Goal: Task Accomplishment & Management: Complete application form

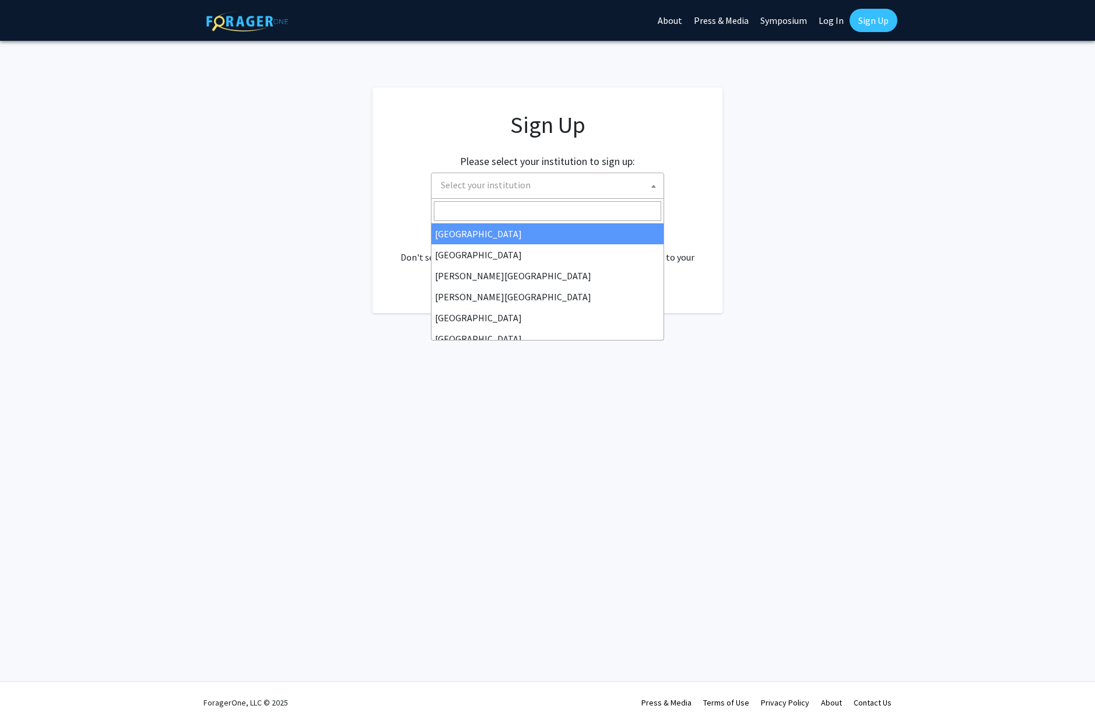
click at [576, 181] on span "Select your institution" at bounding box center [549, 185] width 227 height 24
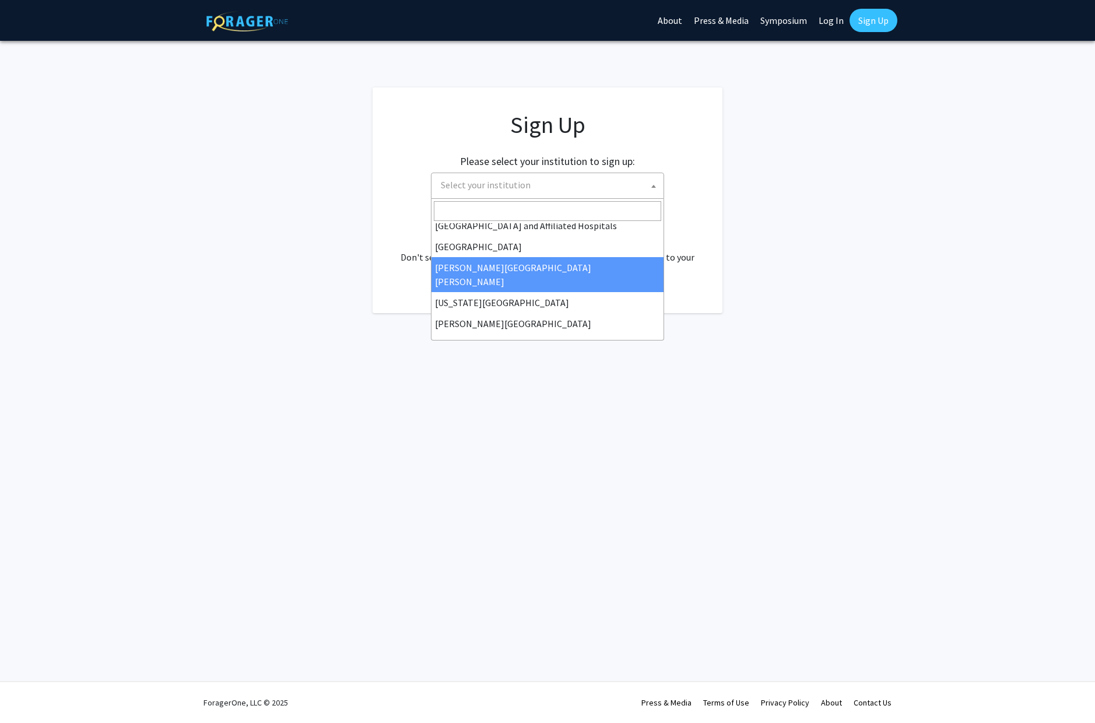
scroll to position [200, 0]
select select "1"
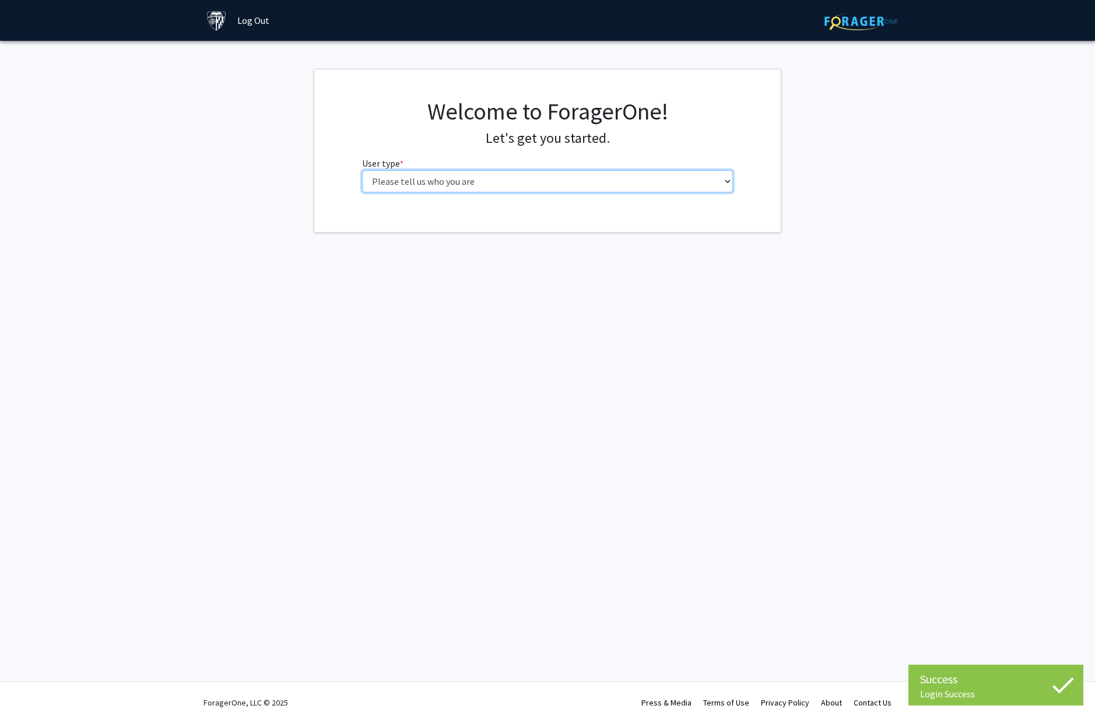
click at [676, 184] on select "Please tell us who you are Undergraduate Student Master's Student Doctoral Cand…" at bounding box center [547, 181] width 371 height 22
click at [630, 182] on select "Please tell us who you are Undergraduate Student Master's Student Doctoral Cand…" at bounding box center [547, 181] width 371 height 22
select select "1: undergrad"
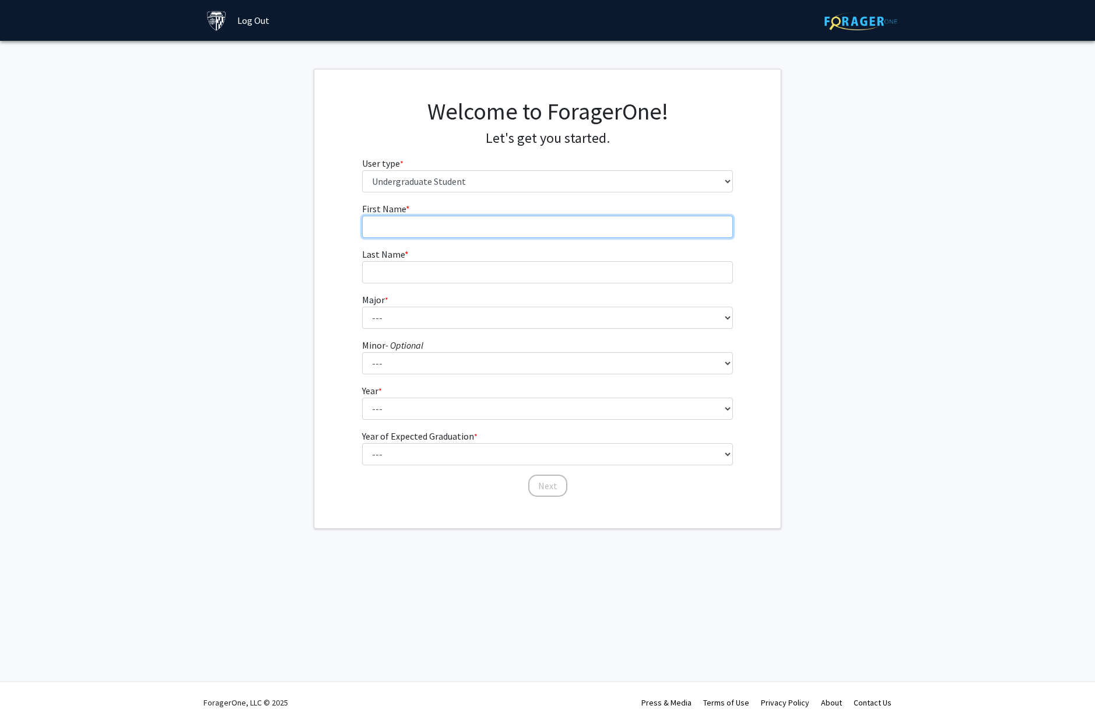
click at [560, 227] on input "First Name * required" at bounding box center [547, 227] width 371 height 22
type input "Xiaodu"
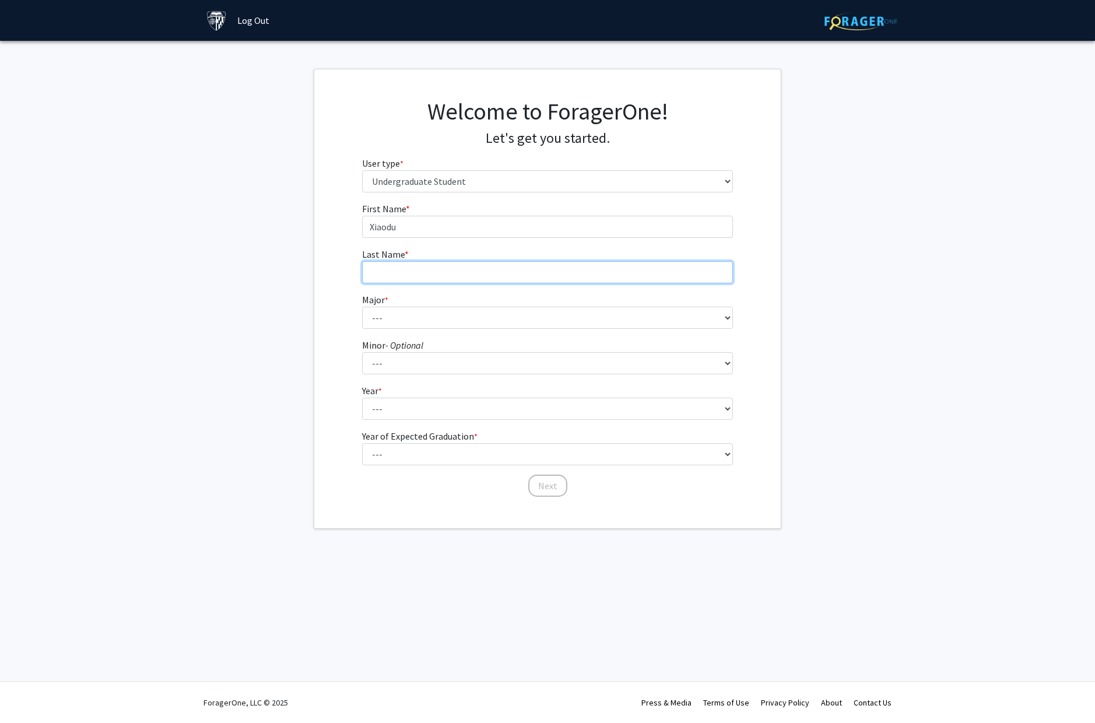
type input "Xie"
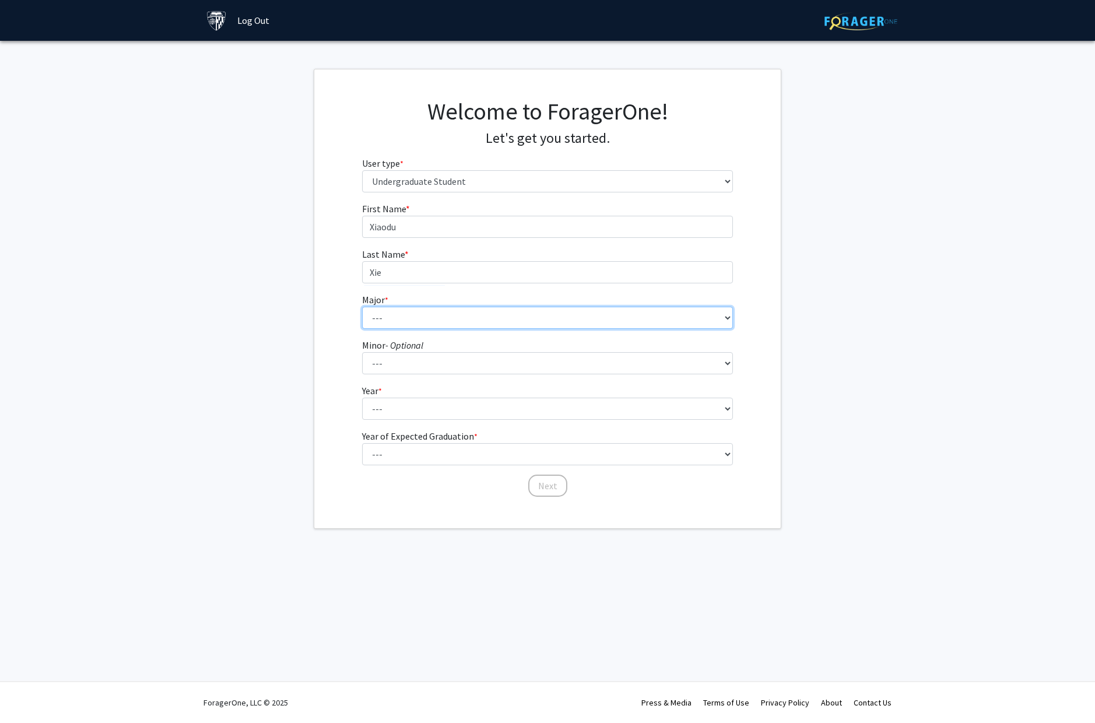
click at [468, 314] on select "--- Africana Studies Anthropology Applied Mathematics & Statistics Archaeology …" at bounding box center [547, 318] width 371 height 22
select select "18: 33"
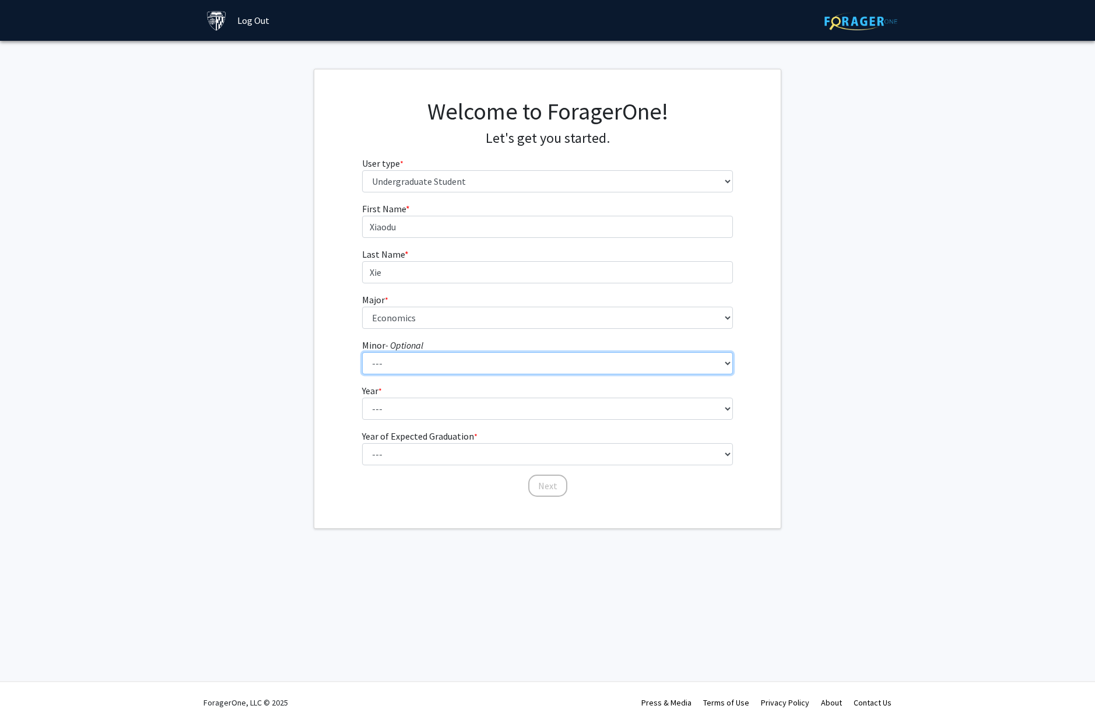
click at [443, 362] on select "--- Accounting and Financial Management Africana Studies Anthropology Applied M…" at bounding box center [547, 363] width 371 height 22
select select "19: 31"
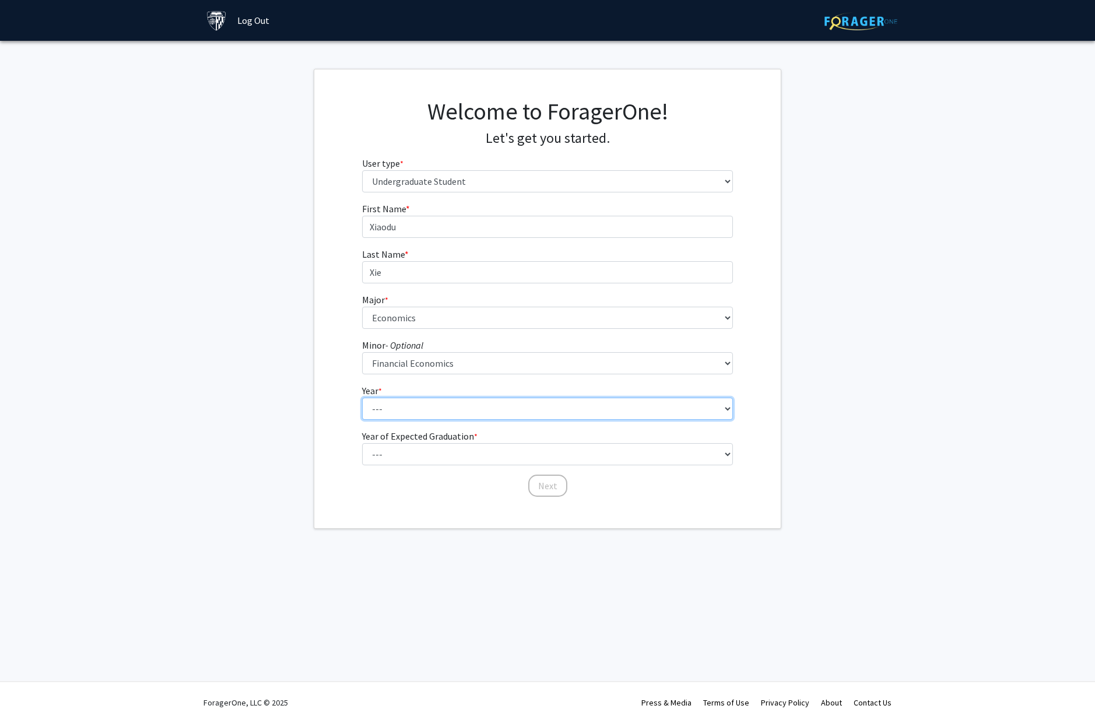
click at [433, 410] on select "--- First-year Sophomore Junior Senior Postbaccalaureate Certificate" at bounding box center [547, 409] width 371 height 22
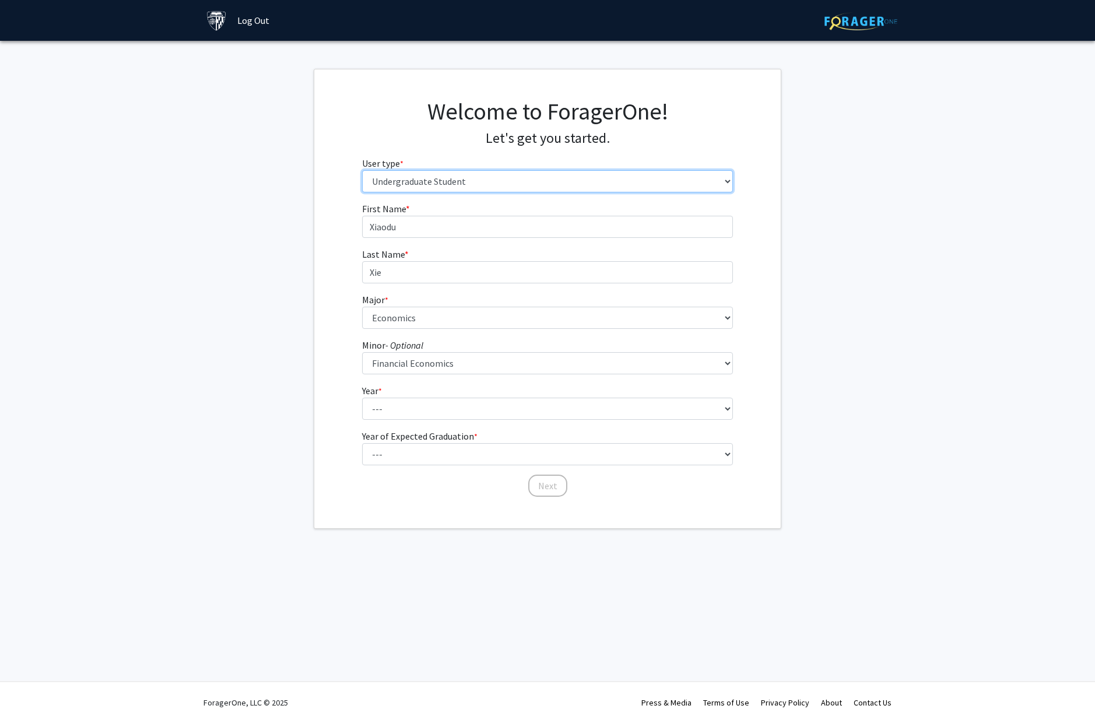
click at [464, 181] on select "Please tell us who you are Undergraduate Student Master's Student Doctoral Cand…" at bounding box center [547, 181] width 371 height 22
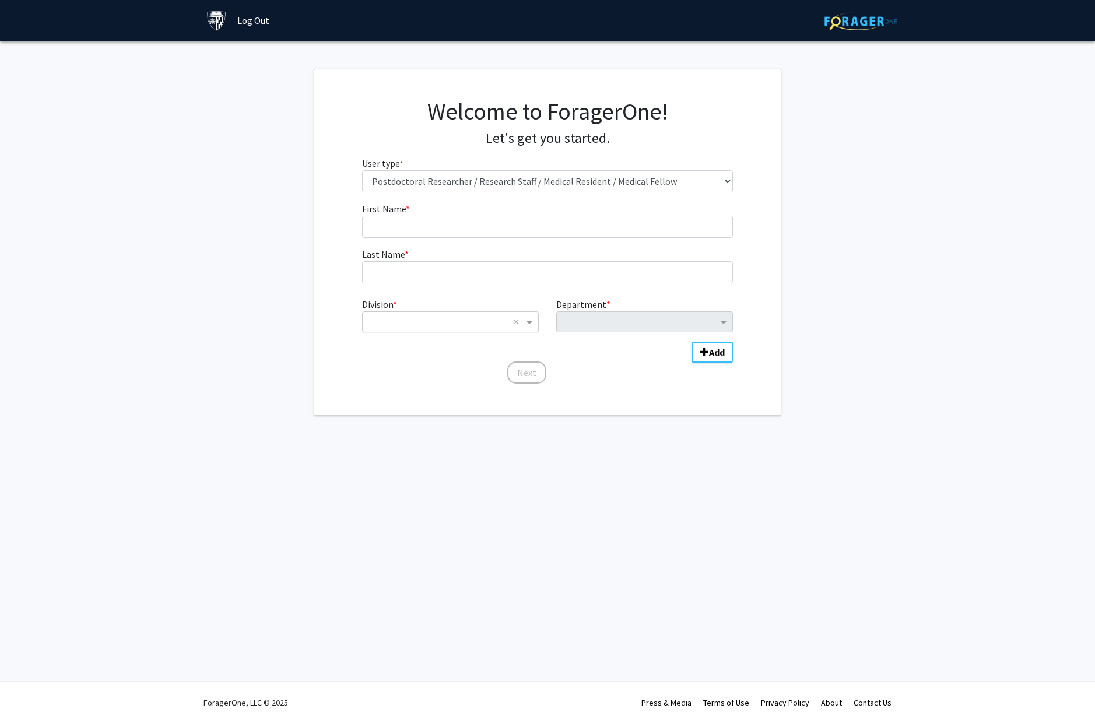
click at [512, 319] on div "Division" at bounding box center [451, 322] width 176 height 14
click at [480, 294] on div "Division * × × Department * This field is required!" at bounding box center [547, 320] width 371 height 54
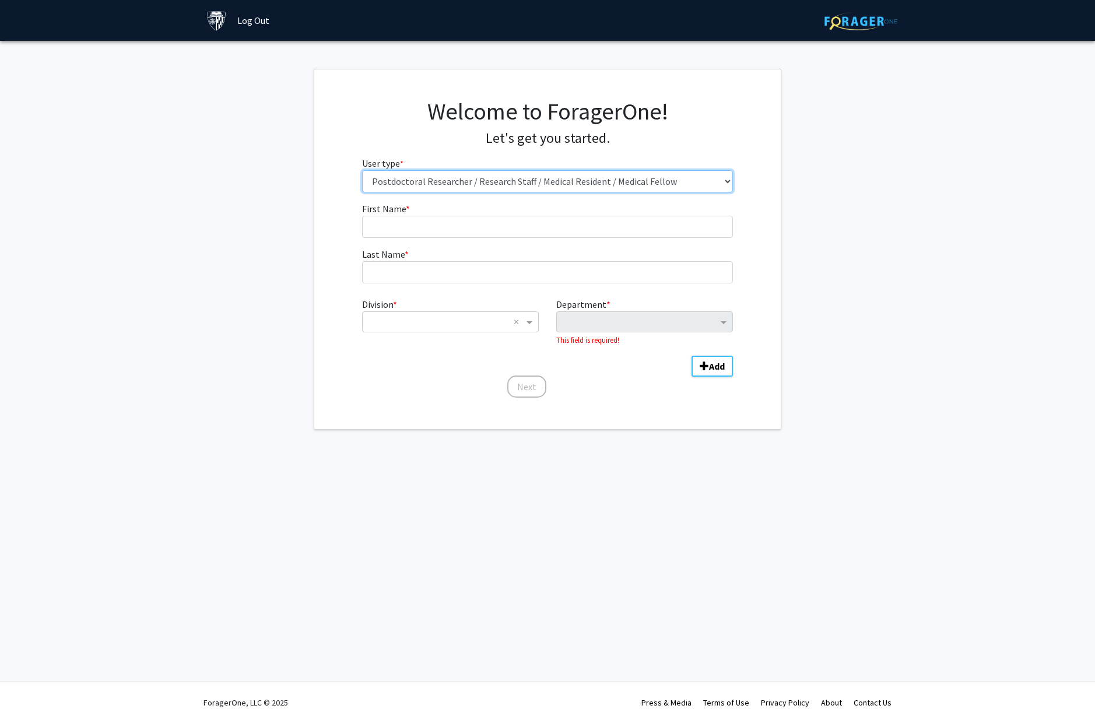
click at [476, 180] on select "Please tell us who you are Undergraduate Student Master's Student Doctoral Cand…" at bounding box center [547, 181] width 371 height 22
select select "1: undergrad"
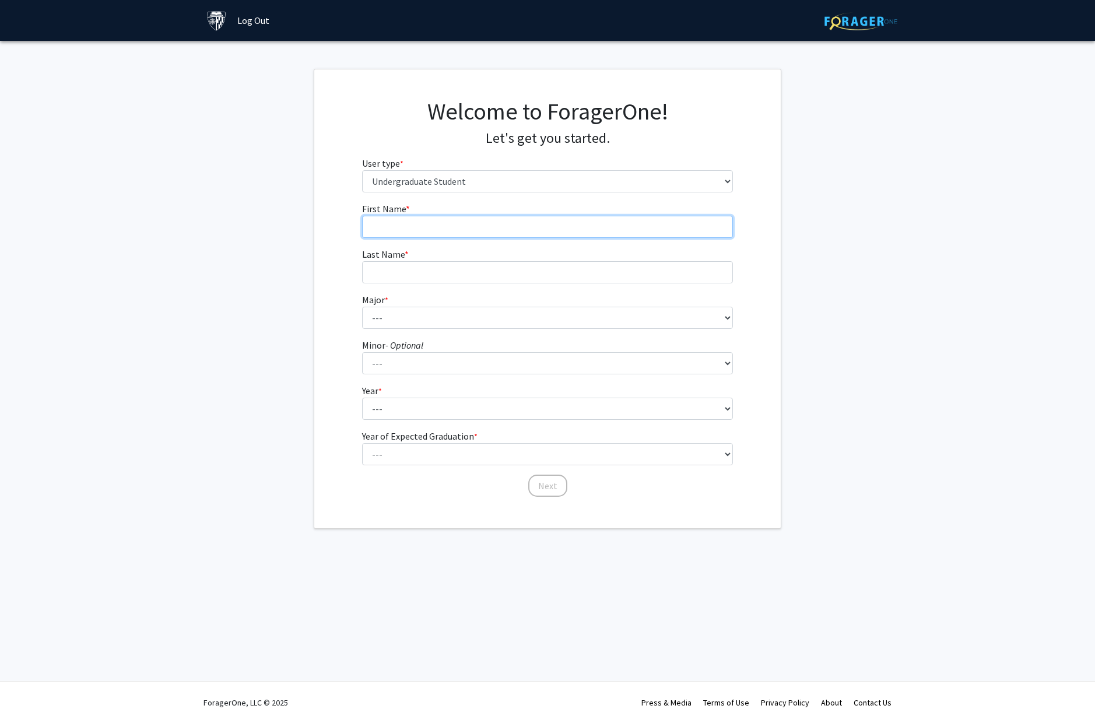
click at [447, 226] on input "First Name * required" at bounding box center [547, 227] width 371 height 22
type input "Xiaodu"
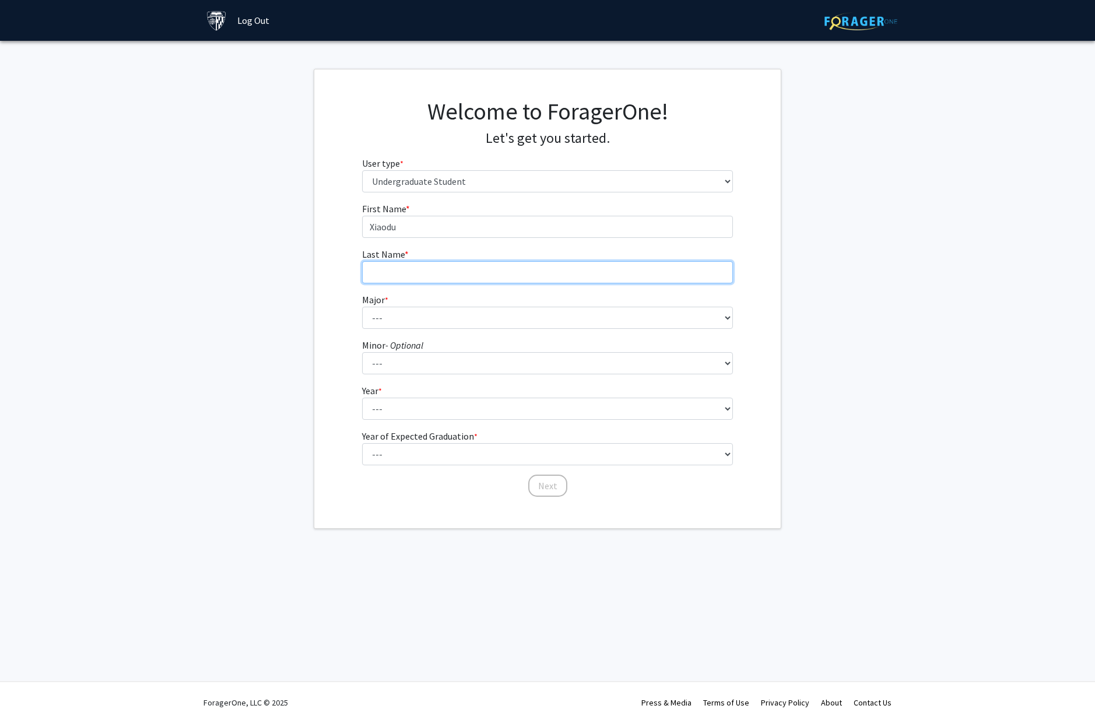
type input "Xie"
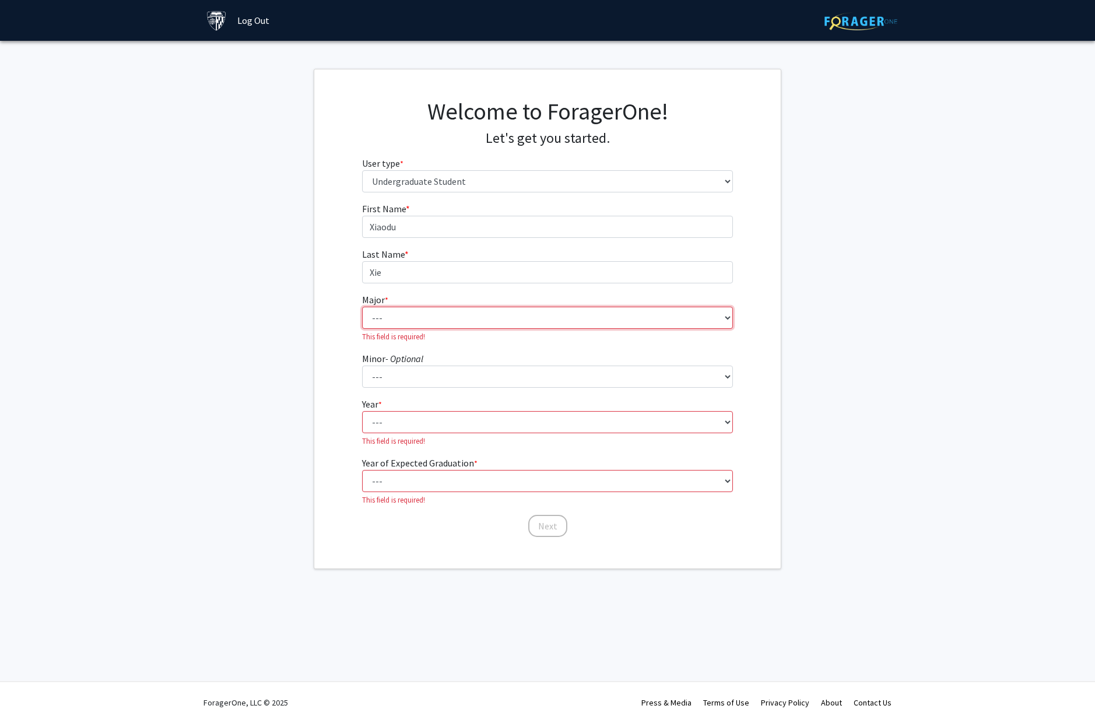
click at [399, 317] on select "--- Africana Studies Anthropology Applied Mathematics & Statistics Archaeology …" at bounding box center [547, 318] width 371 height 22
select select "18: 33"
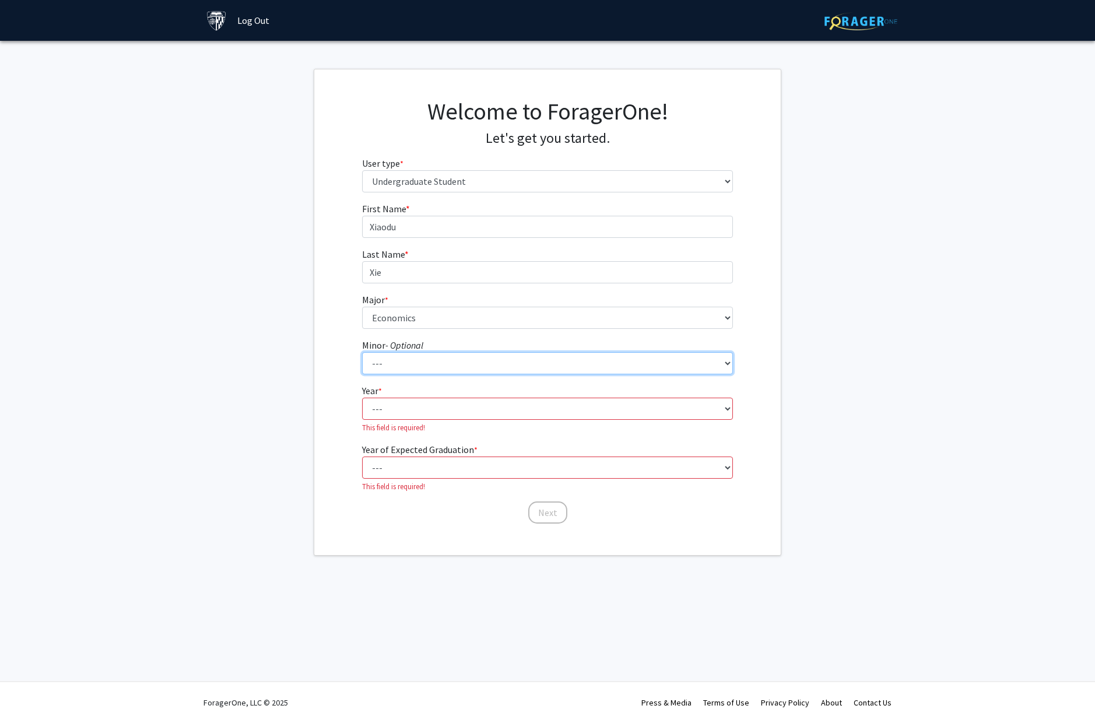
click at [414, 364] on select "--- Accounting and Financial Management Africana Studies Anthropology Applied M…" at bounding box center [547, 363] width 371 height 22
select select "19: 31"
click at [387, 406] on select "--- First-year Sophomore Junior Senior Postbaccalaureate Certificate" at bounding box center [547, 409] width 371 height 22
select select "5: postbaccalaureate_certificate"
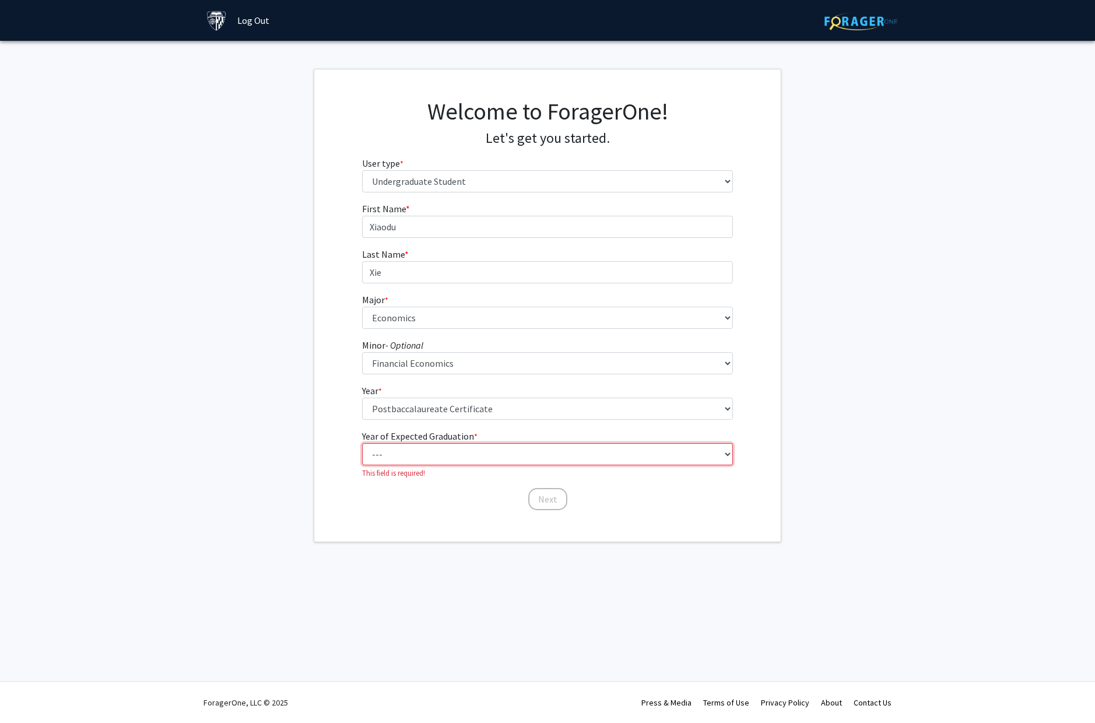
click at [429, 455] on select "--- 2025 2026 2027 2028 2029 2030 2031 2032 2033 2034" at bounding box center [547, 454] width 371 height 22
select select "1: 2025"
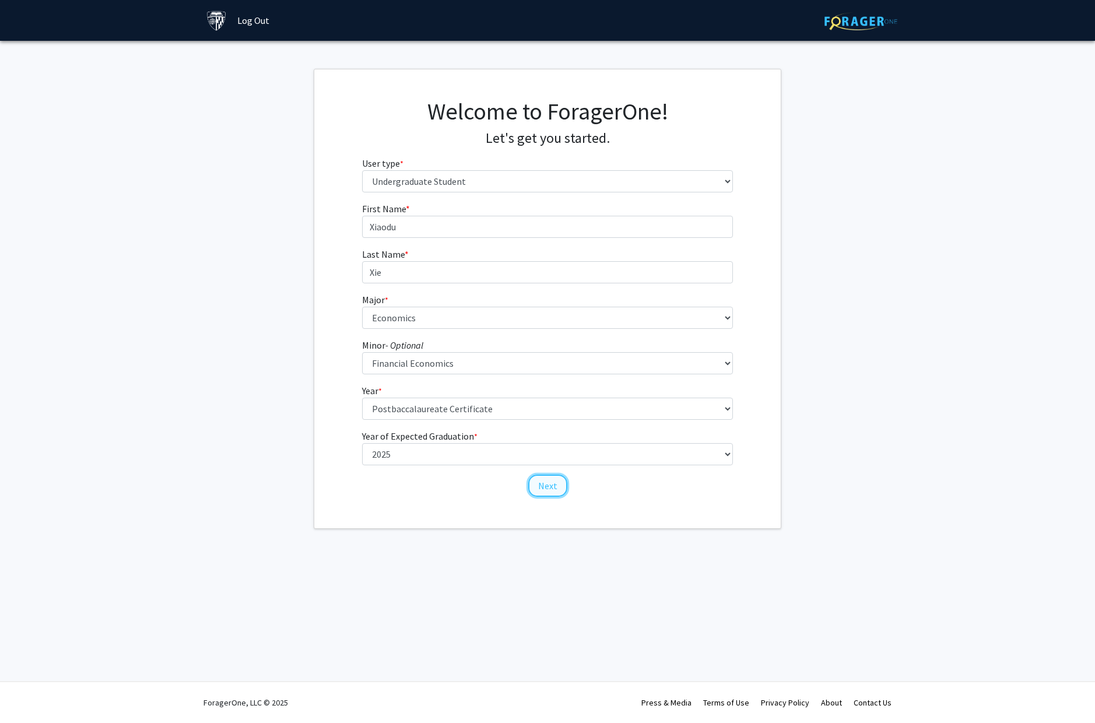
click at [549, 483] on button "Next" at bounding box center [547, 486] width 39 height 22
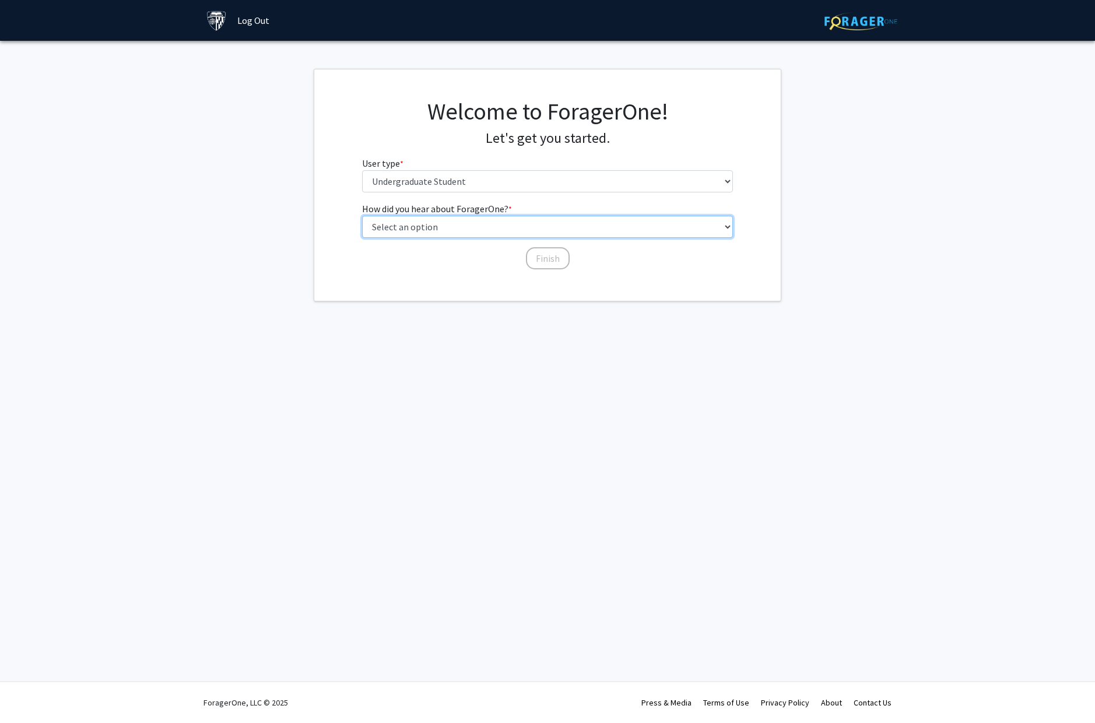
click at [483, 227] on select "Select an option Peer/student recommendation Faculty/staff recommendation Unive…" at bounding box center [547, 227] width 371 height 22
select select "3: university_website"
click at [556, 264] on button "Finish" at bounding box center [548, 258] width 44 height 22
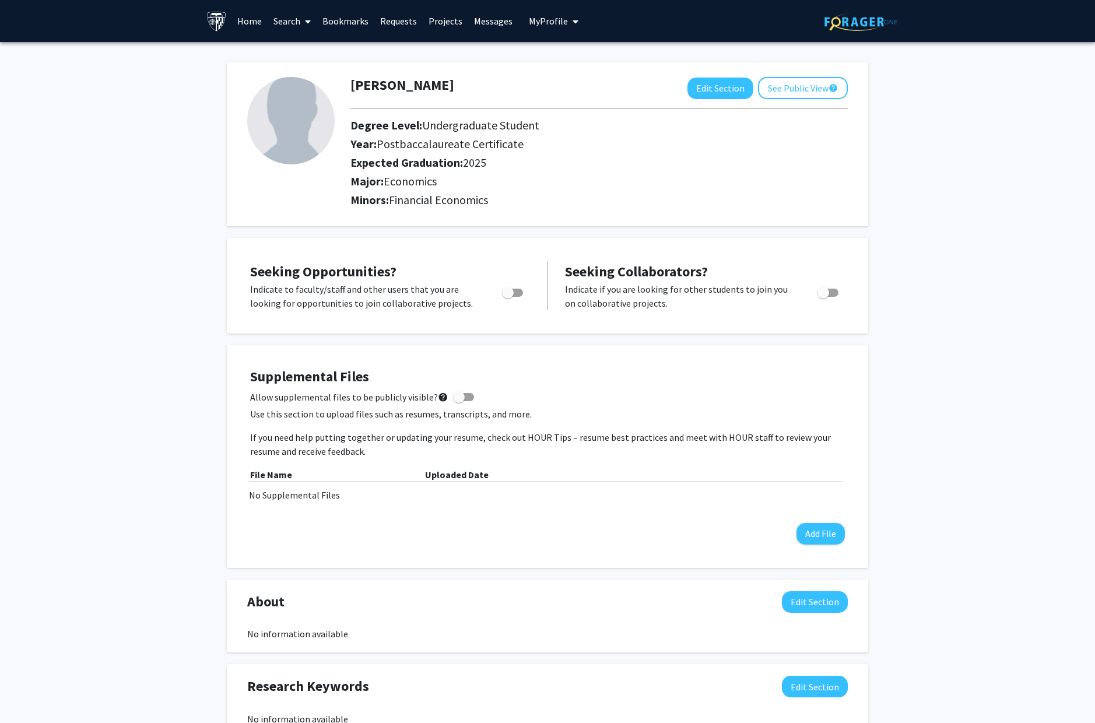
click at [300, 22] on link "Search" at bounding box center [292, 21] width 49 height 41
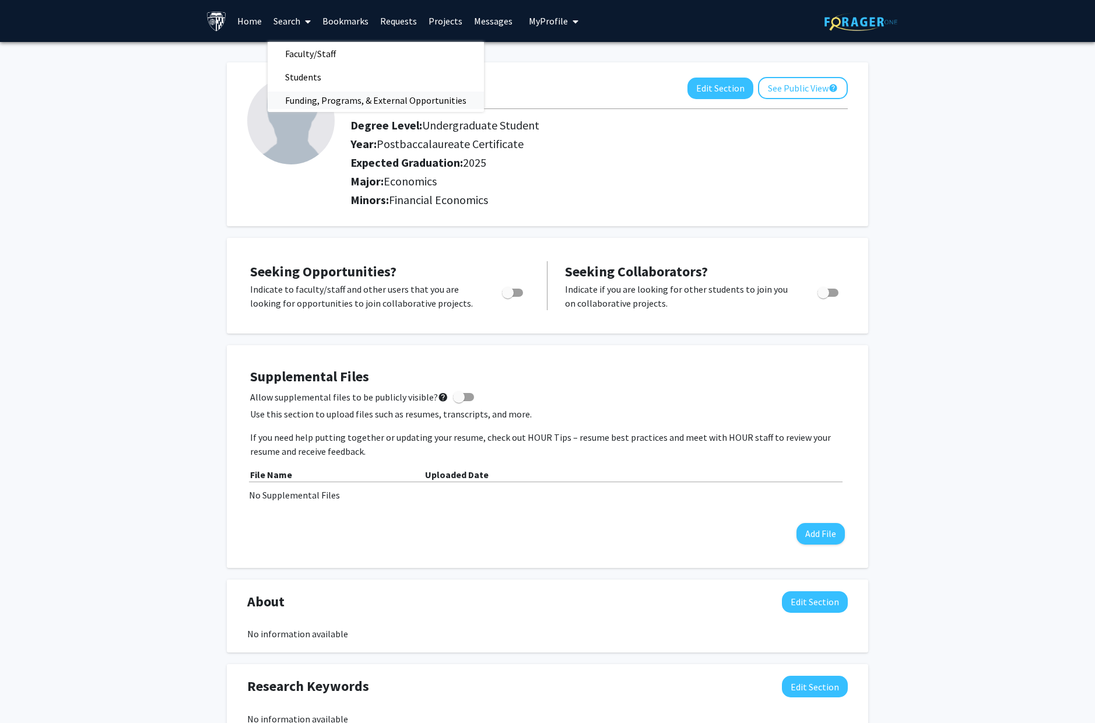
click at [311, 99] on span "Funding, Programs, & External Opportunities" at bounding box center [376, 100] width 216 height 23
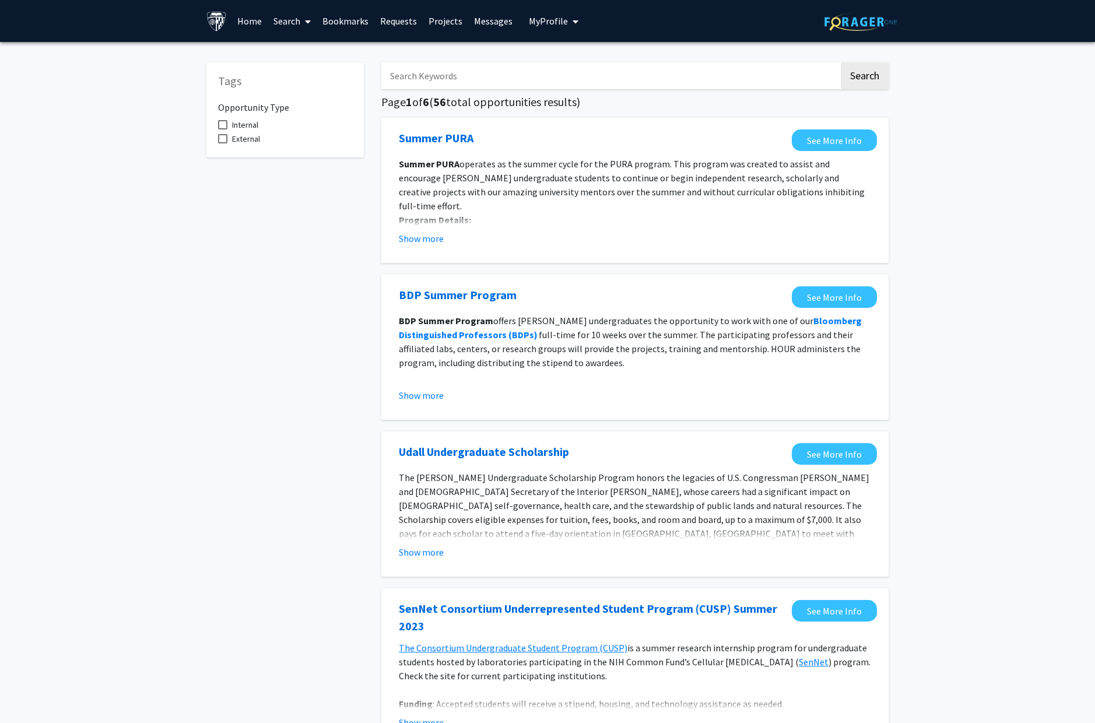
scroll to position [5, 0]
click at [454, 80] on input "Search Keywords" at bounding box center [610, 75] width 458 height 27
type input "economics"
click at [841, 62] on button "Search" at bounding box center [865, 75] width 48 height 27
